Goal: Task Accomplishment & Management: Use online tool/utility

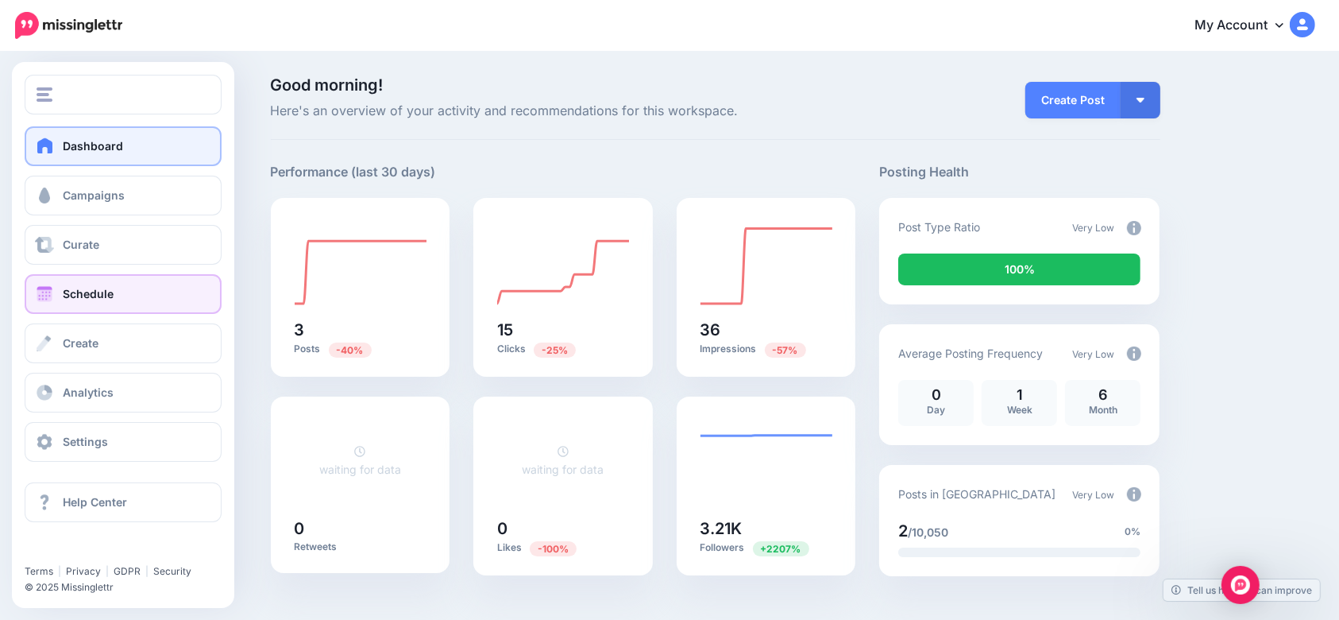
click at [76, 283] on link "Schedule" at bounding box center [123, 294] width 197 height 40
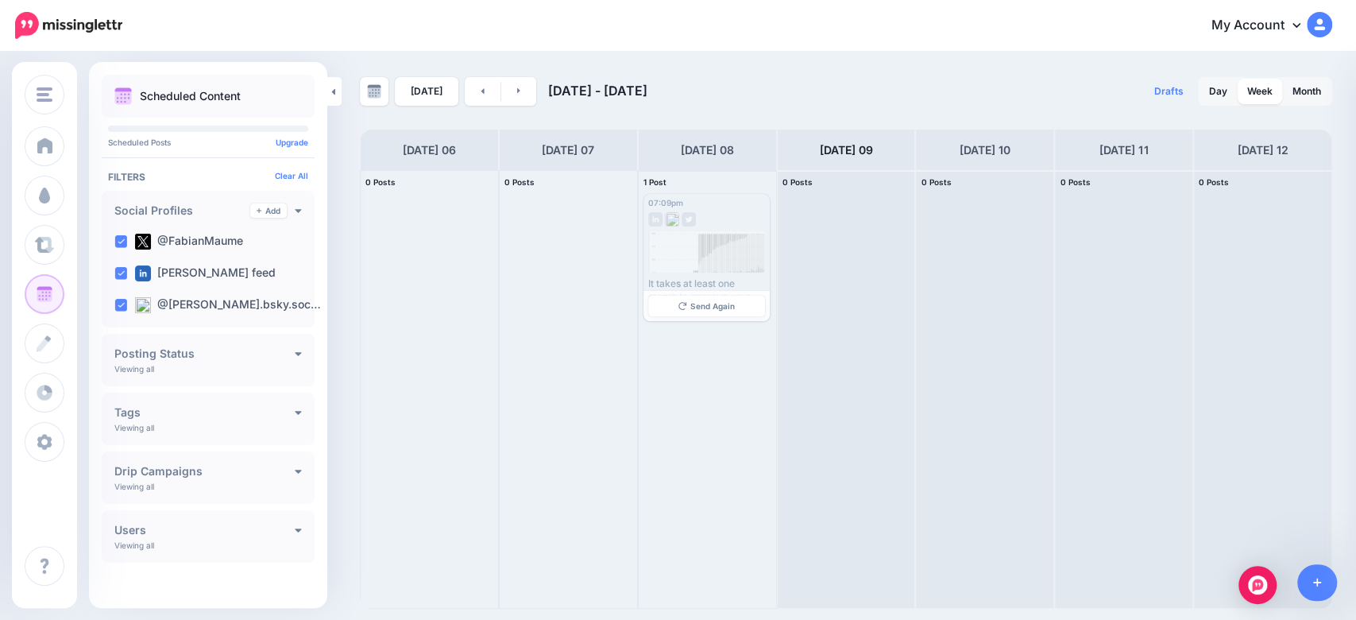
click at [686, 229] on div "07:09pm [DATE] 07:09pm Published It takes at least one month to improve your em…" at bounding box center [706, 257] width 126 height 127
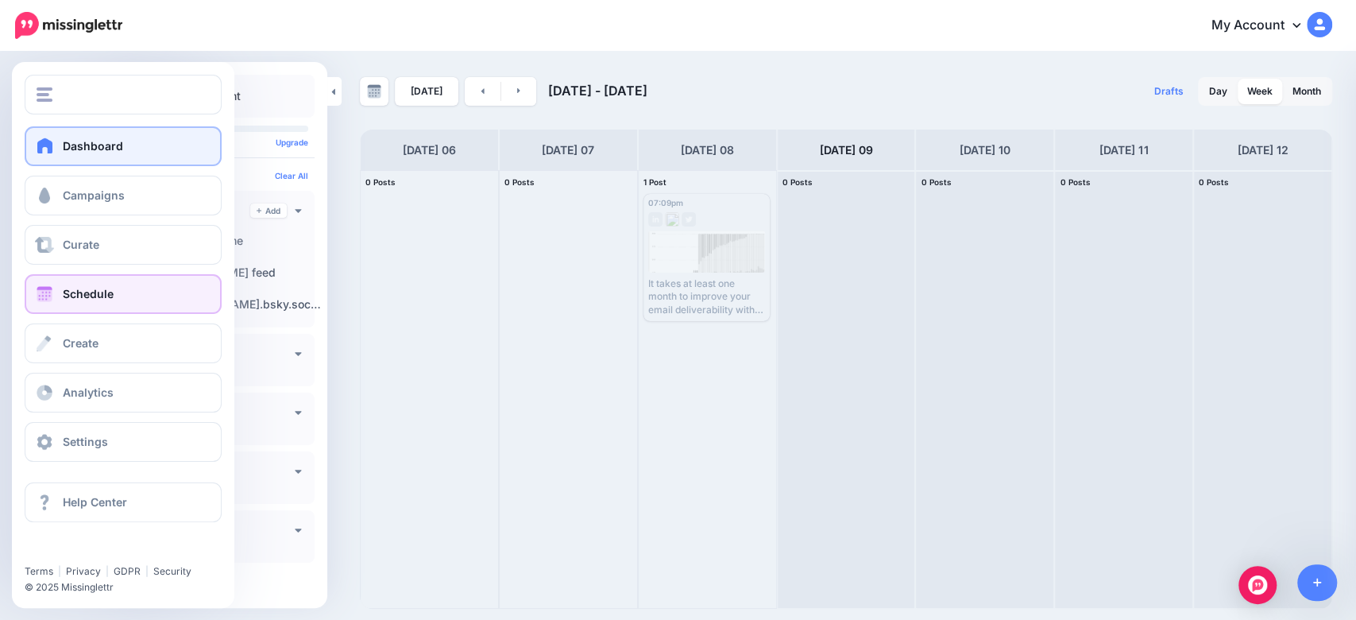
click at [64, 146] on span "Dashboard" at bounding box center [93, 146] width 60 height 14
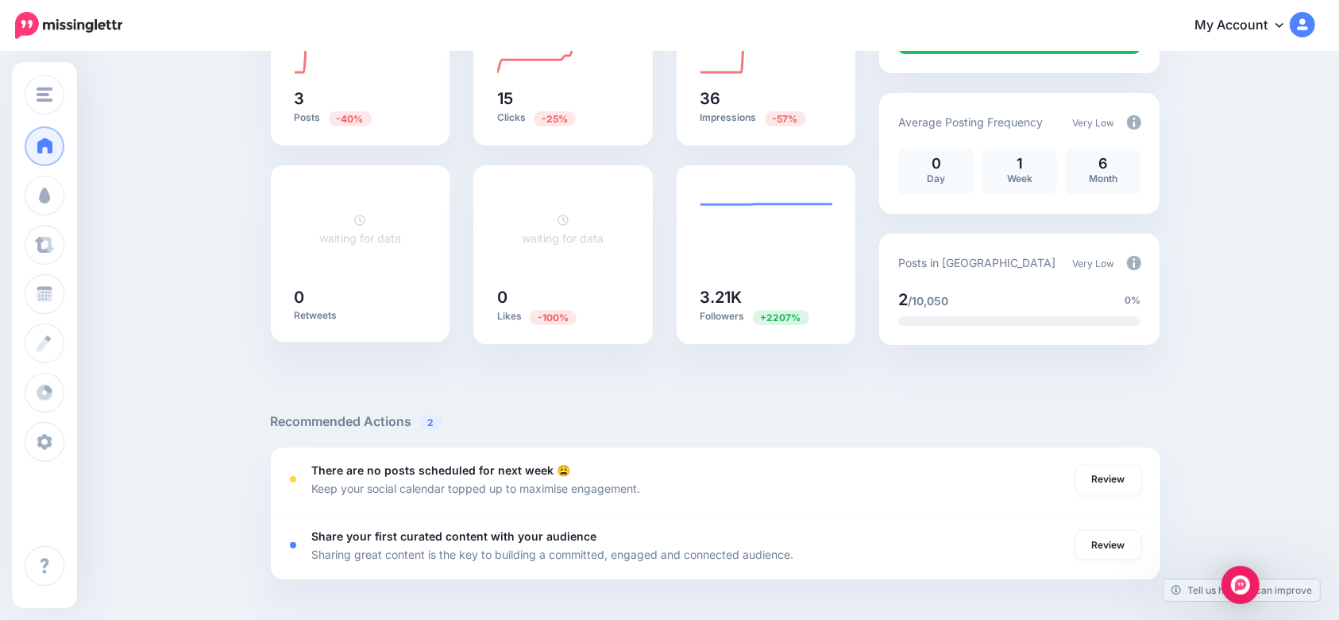
scroll to position [106, 0]
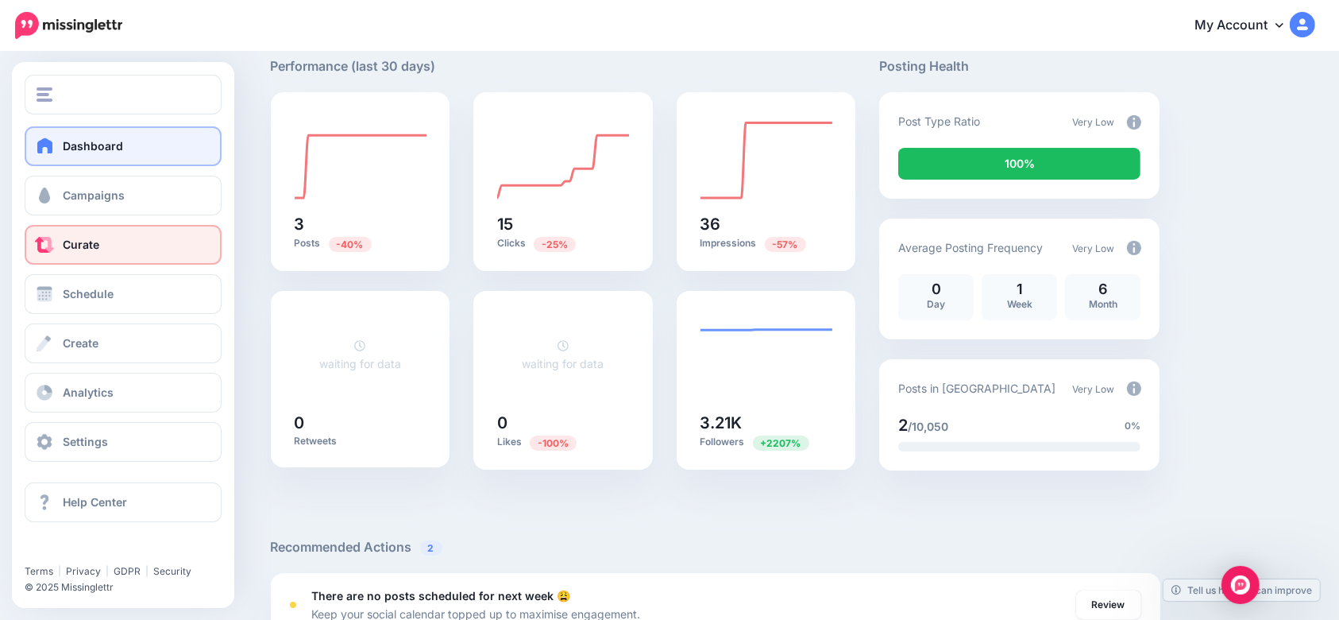
click at [122, 260] on link "Curate" at bounding box center [123, 245] width 197 height 40
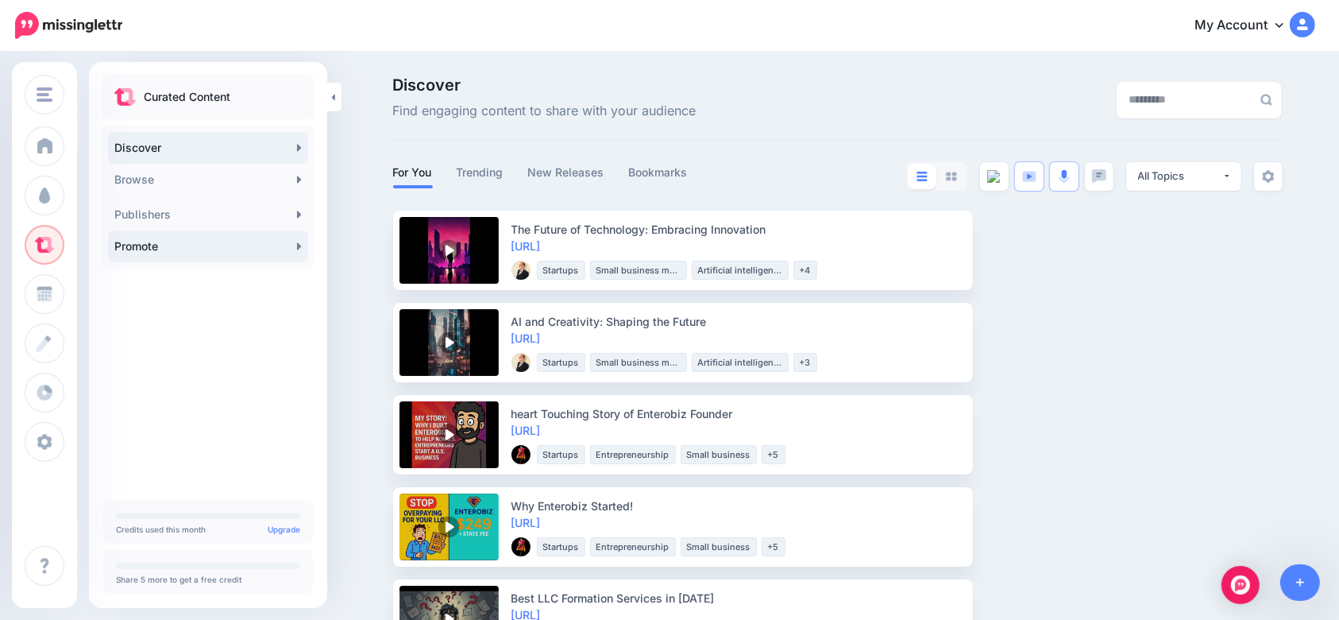
click at [222, 241] on link "Promote" at bounding box center [208, 246] width 200 height 32
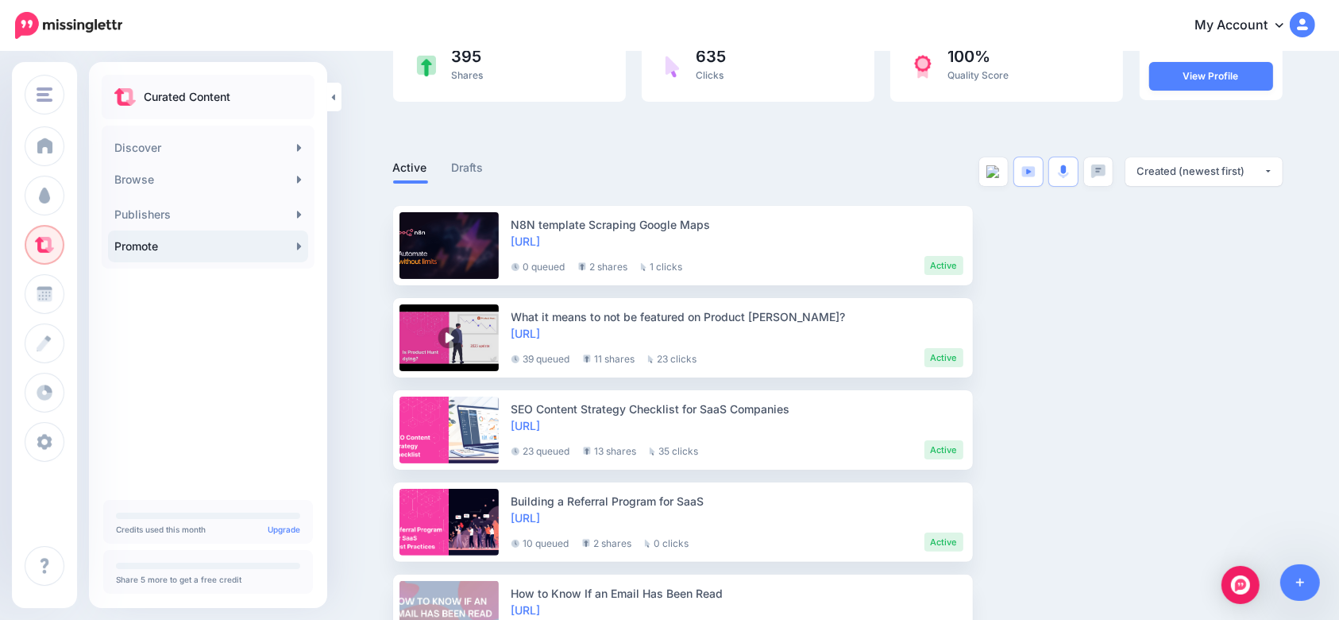
scroll to position [106, 0]
